Goal: Task Accomplishment & Management: Complete application form

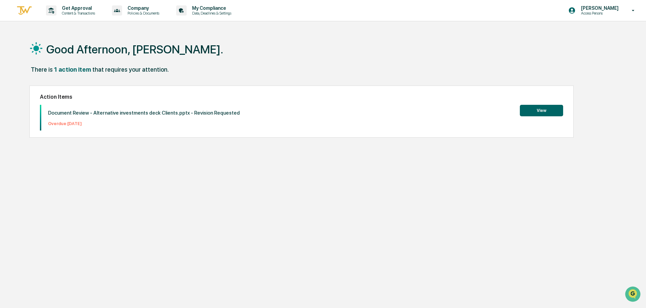
click at [539, 108] on button "View" at bounding box center [541, 111] width 43 height 12
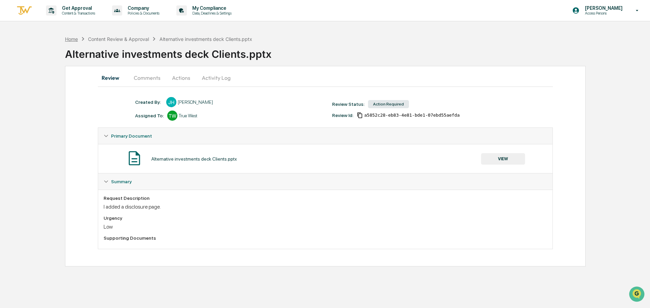
click at [78, 37] on div "Home" at bounding box center [71, 39] width 13 height 6
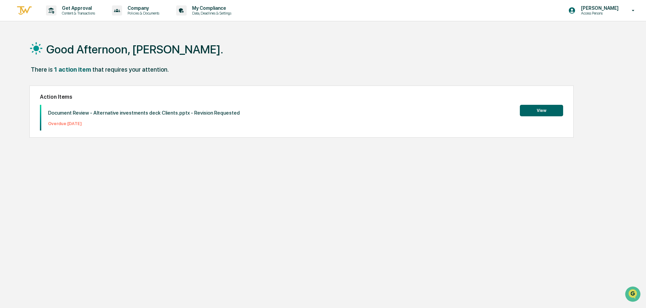
click at [76, 71] on div "1 action item" at bounding box center [72, 69] width 37 height 7
click at [548, 112] on button "View" at bounding box center [541, 111] width 43 height 12
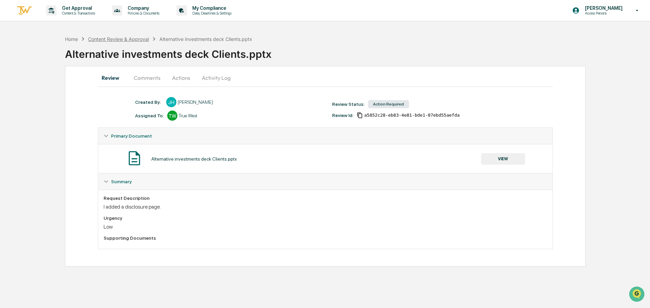
click at [125, 41] on div "Content Review & Approval" at bounding box center [118, 39] width 61 height 6
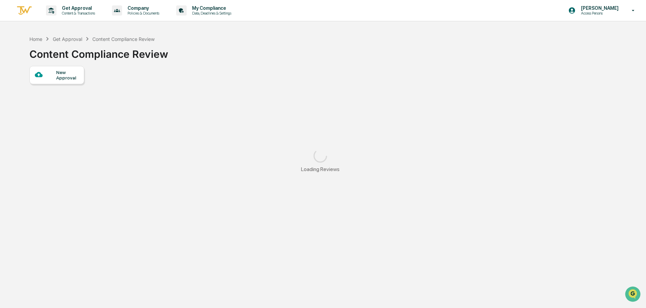
click at [58, 75] on div "New Approval" at bounding box center [67, 75] width 23 height 11
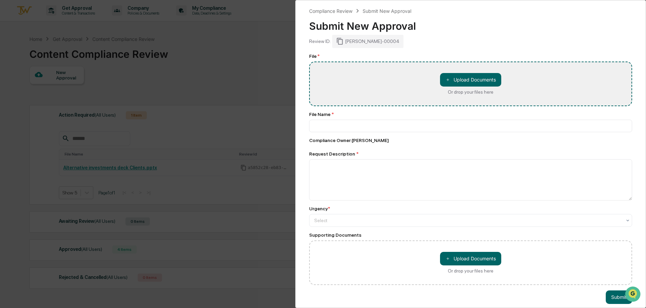
type input "**********"
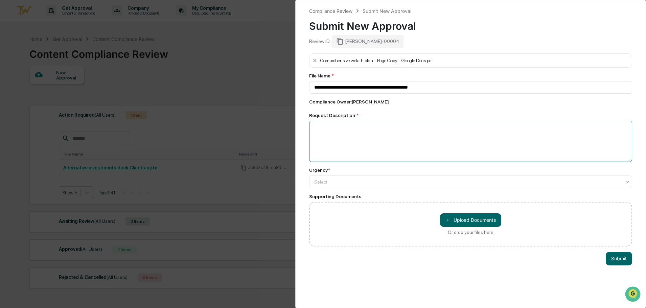
click at [359, 135] on textarea at bounding box center [470, 141] width 323 height 41
type textarea "**********"
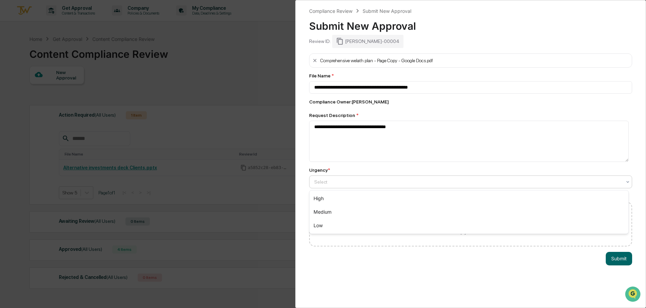
click at [364, 180] on div at bounding box center [468, 182] width 308 height 7
click at [353, 214] on div "Medium" at bounding box center [469, 212] width 319 height 14
click at [621, 260] on button "Submit" at bounding box center [619, 259] width 26 height 14
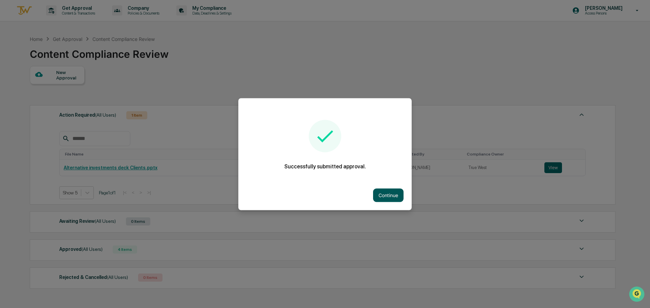
click at [385, 190] on button "Continue" at bounding box center [388, 195] width 30 height 14
